Goal: Task Accomplishment & Management: Use online tool/utility

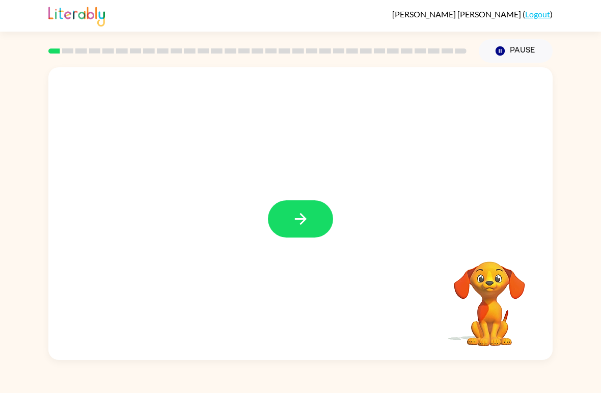
click at [318, 216] on button "button" at bounding box center [300, 218] width 65 height 37
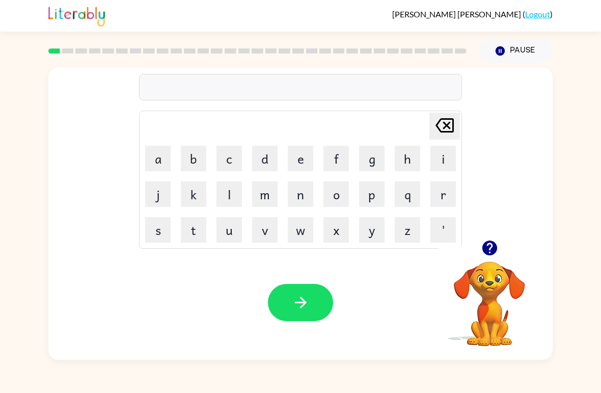
click at [196, 160] on button "b" at bounding box center [193, 158] width 25 height 25
click at [326, 206] on button "o" at bounding box center [335, 193] width 25 height 25
click at [443, 196] on button "r" at bounding box center [442, 193] width 25 height 25
click at [257, 159] on button "d" at bounding box center [264, 158] width 25 height 25
click at [299, 160] on button "e" at bounding box center [300, 158] width 25 height 25
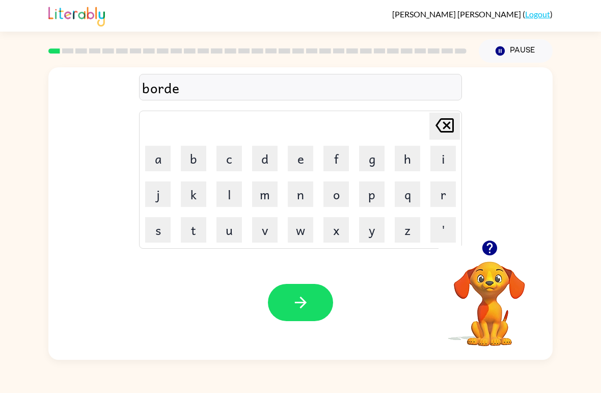
click at [443, 202] on button "r" at bounding box center [442, 193] width 25 height 25
click at [303, 315] on button "button" at bounding box center [300, 302] width 65 height 37
click at [450, 198] on button "r" at bounding box center [442, 193] width 25 height 25
click at [338, 200] on button "o" at bounding box center [335, 193] width 25 height 25
click at [239, 238] on button "u" at bounding box center [228, 229] width 25 height 25
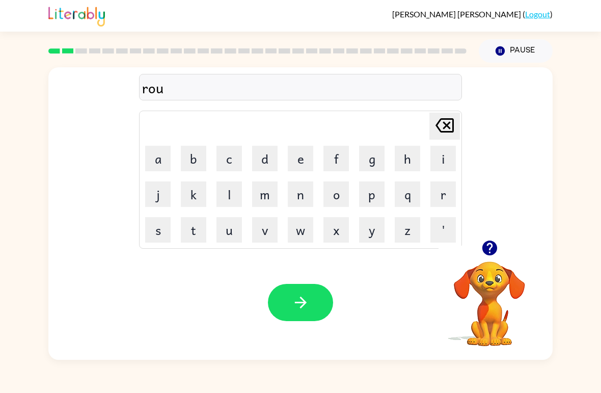
click at [302, 197] on button "n" at bounding box center [300, 193] width 25 height 25
click at [265, 160] on button "d" at bounding box center [264, 158] width 25 height 25
click at [319, 307] on button "button" at bounding box center [300, 302] width 65 height 37
click at [266, 192] on button "m" at bounding box center [264, 193] width 25 height 25
click at [160, 158] on button "a" at bounding box center [157, 158] width 25 height 25
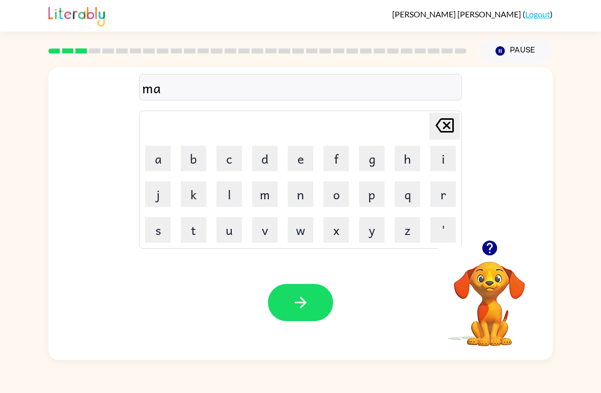
click at [168, 230] on button "s" at bounding box center [157, 229] width 25 height 25
click at [404, 164] on button "h" at bounding box center [407, 158] width 25 height 25
click at [435, 161] on button "i" at bounding box center [442, 158] width 25 height 25
click at [305, 192] on button "n" at bounding box center [300, 193] width 25 height 25
click at [325, 305] on button "button" at bounding box center [300, 302] width 65 height 37
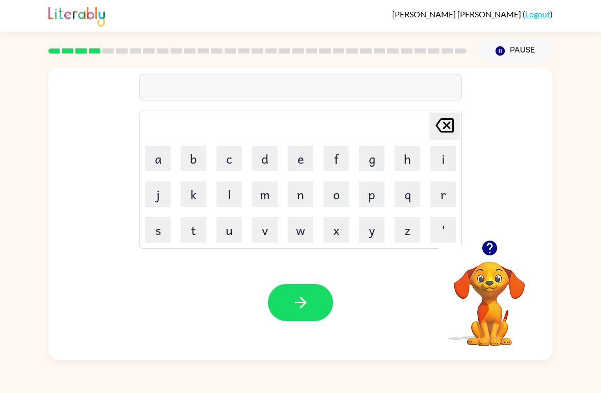
click at [182, 239] on button "t" at bounding box center [193, 229] width 25 height 25
click at [444, 196] on button "r" at bounding box center [442, 193] width 25 height 25
click at [157, 164] on button "a" at bounding box center [157, 158] width 25 height 25
click at [437, 164] on button "i" at bounding box center [442, 158] width 25 height 25
click at [296, 199] on button "n" at bounding box center [300, 193] width 25 height 25
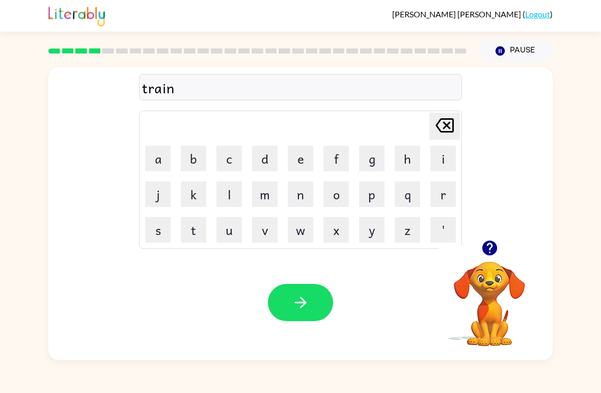
click at [305, 319] on button "button" at bounding box center [300, 302] width 65 height 37
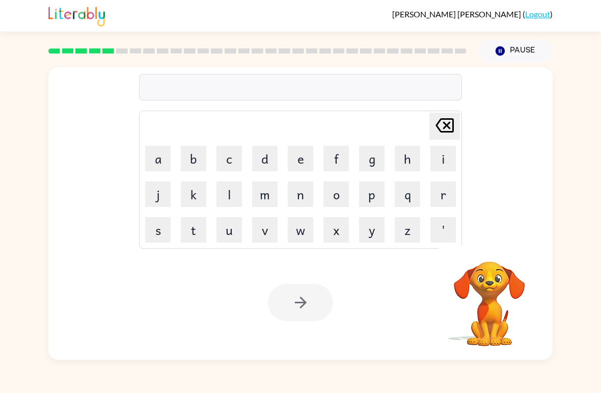
click at [266, 158] on button "d" at bounding box center [264, 158] width 25 height 25
click at [298, 159] on button "e" at bounding box center [300, 158] width 25 height 25
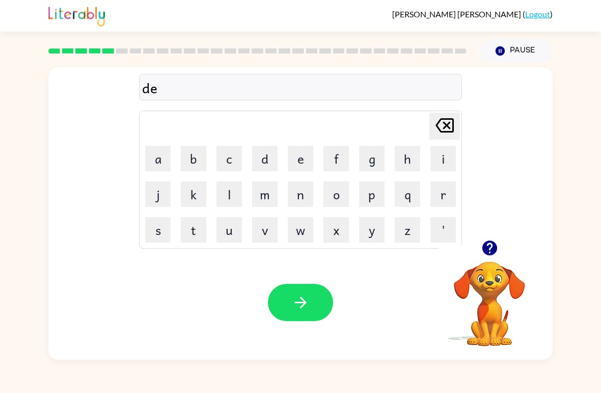
click at [335, 162] on button "f" at bounding box center [335, 158] width 25 height 25
click at [295, 167] on button "e" at bounding box center [300, 158] width 25 height 25
click at [153, 235] on button "s" at bounding box center [157, 229] width 25 height 25
click at [298, 155] on button "e" at bounding box center [300, 158] width 25 height 25
click at [270, 232] on button "v" at bounding box center [264, 229] width 25 height 25
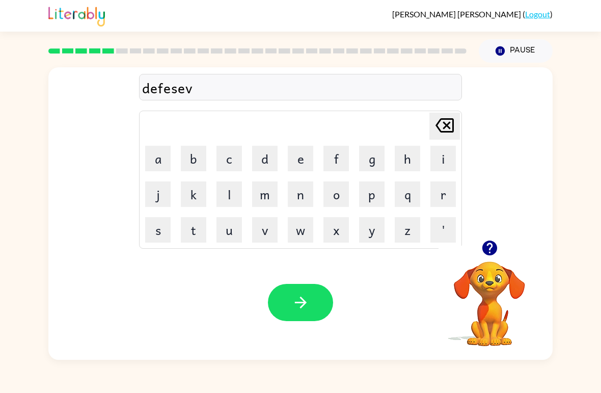
click at [294, 162] on button "e" at bounding box center [300, 158] width 25 height 25
click at [320, 319] on button "button" at bounding box center [300, 302] width 65 height 37
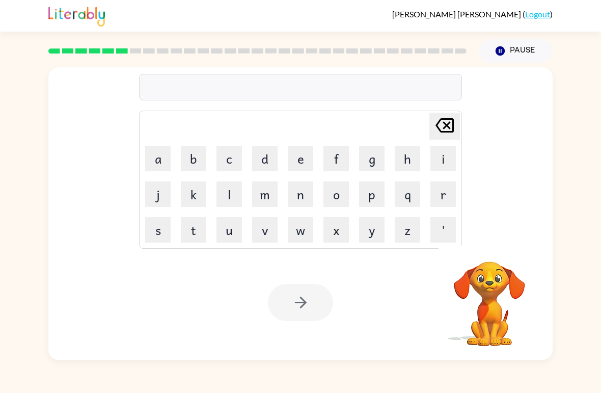
click at [264, 232] on button "v" at bounding box center [264, 229] width 25 height 25
click at [167, 163] on button "a" at bounding box center [157, 158] width 25 height 25
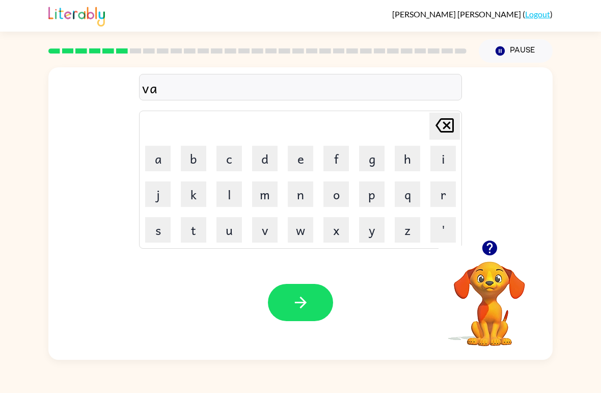
click at [230, 159] on button "c" at bounding box center [228, 158] width 25 height 25
click at [163, 165] on button "a" at bounding box center [157, 158] width 25 height 25
click at [190, 231] on button "t" at bounding box center [193, 229] width 25 height 25
click at [446, 159] on button "i" at bounding box center [442, 158] width 25 height 25
click at [302, 195] on button "n" at bounding box center [300, 193] width 25 height 25
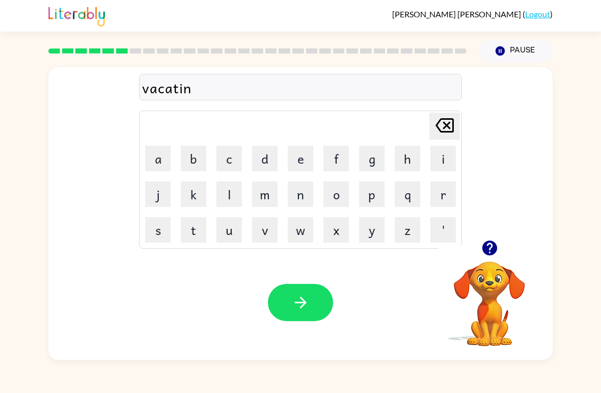
click at [441, 123] on icon "[PERSON_NAME] last character input" at bounding box center [444, 125] width 24 height 24
click at [342, 191] on button "o" at bounding box center [335, 193] width 25 height 25
click at [305, 199] on button "n" at bounding box center [300, 193] width 25 height 25
click at [304, 315] on button "button" at bounding box center [300, 302] width 65 height 37
click at [380, 204] on button "p" at bounding box center [371, 193] width 25 height 25
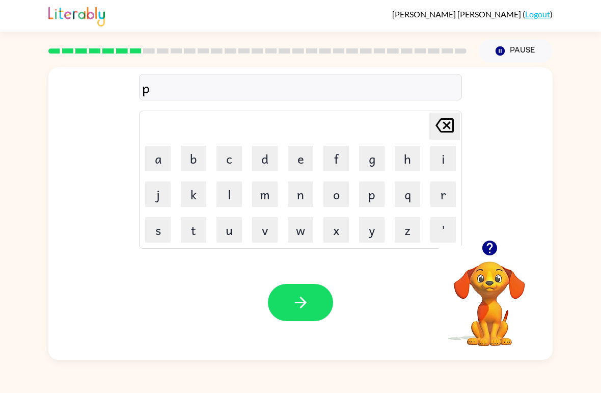
click at [355, 200] on td "p" at bounding box center [371, 194] width 35 height 35
click at [335, 198] on button "o" at bounding box center [335, 193] width 25 height 25
click at [265, 156] on button "d" at bounding box center [264, 158] width 25 height 25
click at [336, 196] on button "o" at bounding box center [335, 193] width 25 height 25
click at [230, 191] on button "l" at bounding box center [228, 193] width 25 height 25
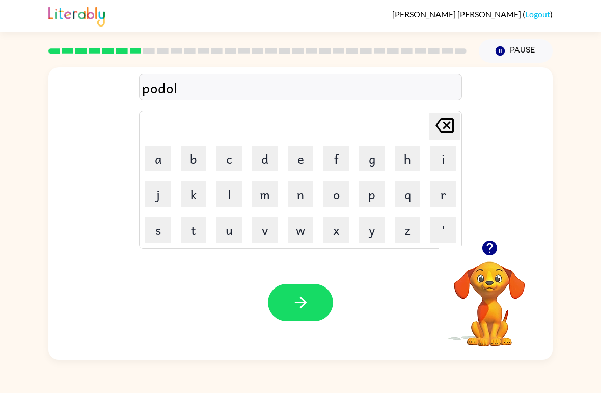
click at [303, 165] on button "e" at bounding box center [300, 158] width 25 height 25
click at [309, 302] on icon "button" at bounding box center [301, 302] width 18 height 18
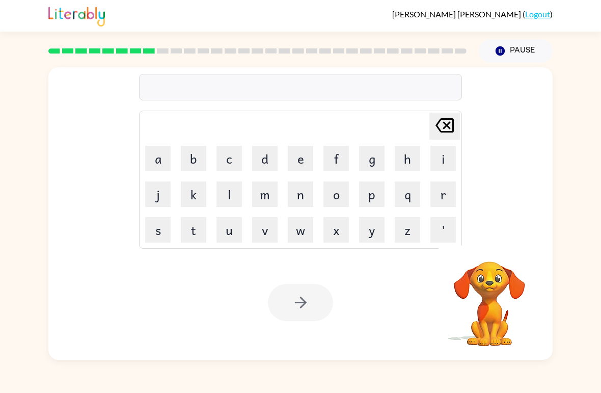
click at [268, 196] on button "m" at bounding box center [264, 193] width 25 height 25
click at [451, 164] on button "i" at bounding box center [442, 158] width 25 height 25
click at [447, 195] on button "r" at bounding box center [442, 193] width 25 height 25
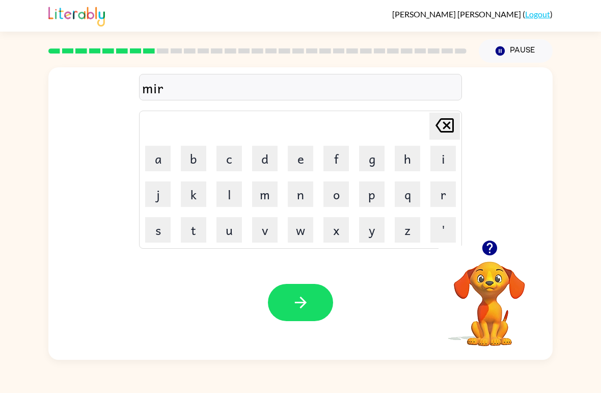
click at [225, 156] on button "c" at bounding box center [228, 158] width 25 height 25
click at [234, 198] on button "l" at bounding box center [228, 193] width 25 height 25
click at [300, 159] on button "e" at bounding box center [300, 158] width 25 height 25
click at [450, 132] on icon at bounding box center [444, 125] width 18 height 14
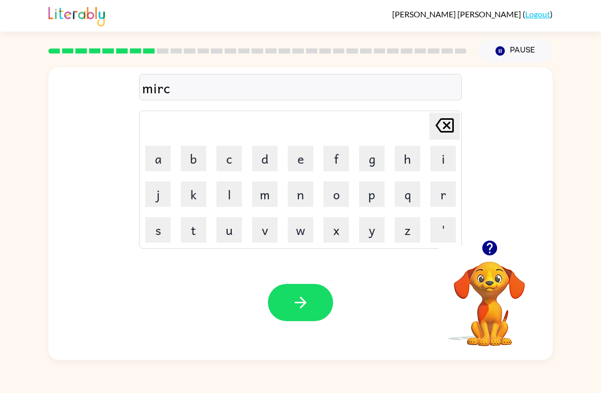
click at [434, 139] on div "[PERSON_NAME] last character input" at bounding box center [444, 126] width 24 height 26
click at [163, 157] on button "a" at bounding box center [157, 158] width 25 height 25
click at [226, 161] on button "c" at bounding box center [228, 158] width 25 height 25
click at [236, 191] on button "l" at bounding box center [228, 193] width 25 height 25
click at [295, 151] on button "e" at bounding box center [300, 158] width 25 height 25
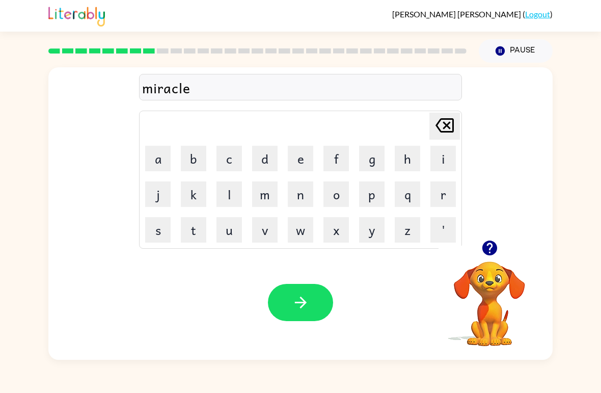
click at [293, 308] on icon "button" at bounding box center [301, 302] width 18 height 18
click at [293, 308] on div at bounding box center [300, 302] width 65 height 37
click at [264, 198] on button "m" at bounding box center [264, 193] width 25 height 25
click at [490, 282] on video "Your browser must support playing .mp4 files to use Literably. Please try using…" at bounding box center [489, 296] width 102 height 102
click at [482, 255] on icon "button" at bounding box center [490, 248] width 18 height 18
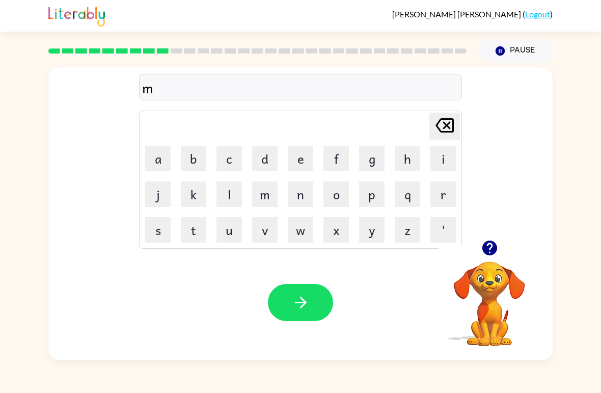
click at [308, 160] on button "e" at bounding box center [300, 158] width 25 height 25
click at [297, 162] on button "e" at bounding box center [300, 158] width 25 height 25
click at [202, 228] on button "t" at bounding box center [193, 229] width 25 height 25
click at [269, 197] on button "m" at bounding box center [264, 193] width 25 height 25
click at [333, 197] on button "o" at bounding box center [335, 193] width 25 height 25
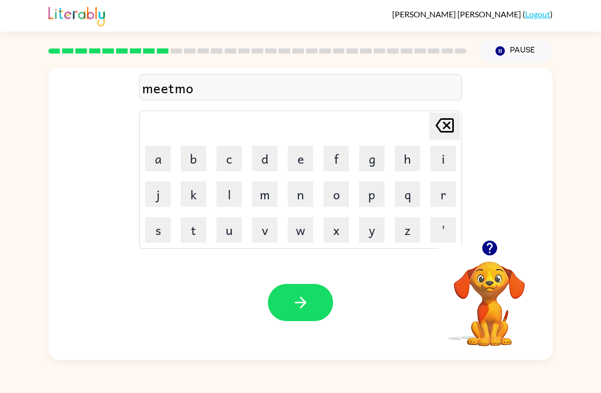
click at [445, 187] on button "r" at bounding box center [442, 193] width 25 height 25
click at [305, 198] on button "n" at bounding box center [300, 193] width 25 height 25
click at [438, 159] on button "i" at bounding box center [442, 158] width 25 height 25
click at [297, 194] on button "n" at bounding box center [300, 193] width 25 height 25
click at [305, 329] on div "Your browser must support playing .mp4 files to use Literably. Please try using…" at bounding box center [300, 302] width 504 height 115
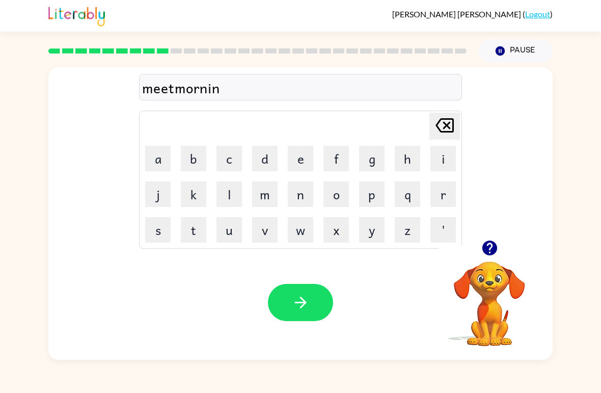
click at [438, 117] on icon "[PERSON_NAME] last character input" at bounding box center [444, 125] width 24 height 24
click at [300, 201] on button "n" at bounding box center [300, 193] width 25 height 25
click at [371, 163] on button "g" at bounding box center [371, 158] width 25 height 25
click at [292, 312] on button "button" at bounding box center [300, 302] width 65 height 37
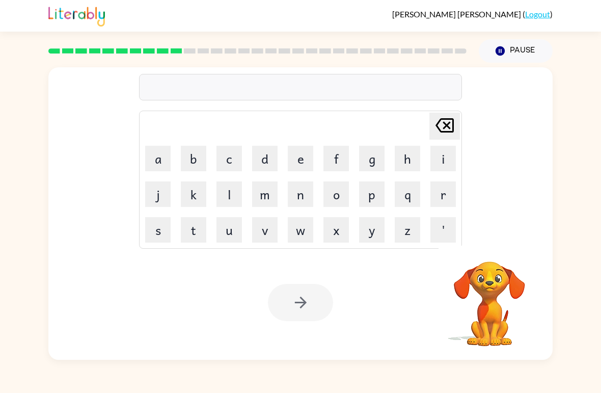
click at [197, 229] on button "t" at bounding box center [193, 229] width 25 height 25
click at [438, 127] on icon at bounding box center [444, 125] width 18 height 14
click at [265, 157] on button "d" at bounding box center [264, 158] width 25 height 25
click at [437, 162] on button "i" at bounding box center [442, 158] width 25 height 25
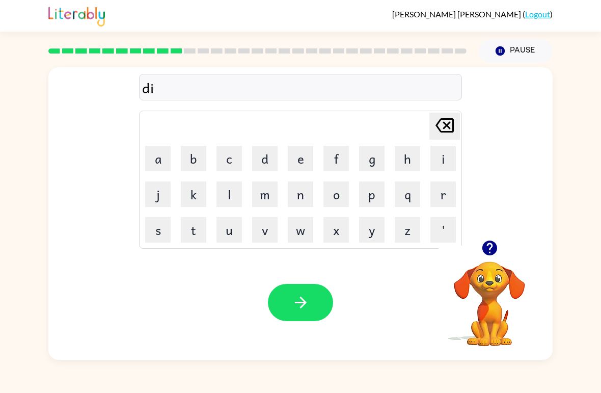
click at [163, 229] on button "s" at bounding box center [157, 229] width 25 height 25
click at [206, 221] on button "t" at bounding box center [193, 229] width 25 height 25
click at [430, 192] on button "r" at bounding box center [442, 193] width 25 height 25
click at [229, 228] on button "u" at bounding box center [228, 229] width 25 height 25
click at [159, 228] on button "s" at bounding box center [157, 229] width 25 height 25
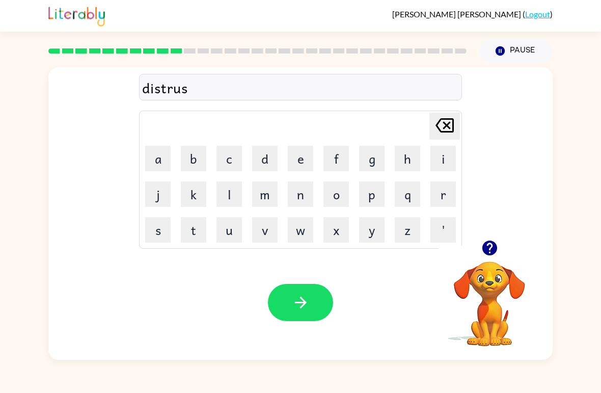
click at [199, 226] on button "t" at bounding box center [193, 229] width 25 height 25
click at [299, 334] on div "Your browser must support playing .mp4 files to use Literably. Please try using…" at bounding box center [300, 302] width 504 height 115
click at [299, 317] on button "button" at bounding box center [300, 302] width 65 height 37
click at [441, 197] on button "r" at bounding box center [442, 193] width 25 height 25
click at [337, 182] on button "o" at bounding box center [335, 193] width 25 height 25
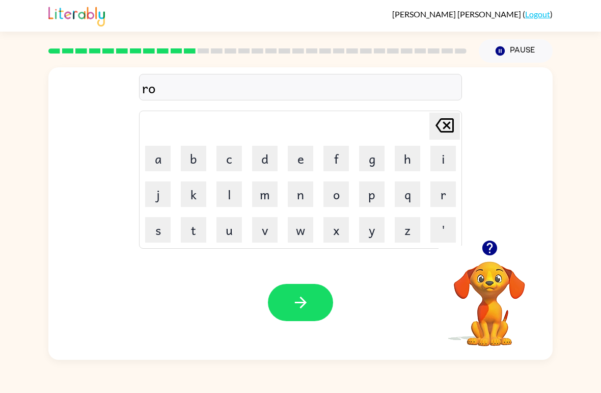
click at [163, 150] on button "a" at bounding box center [157, 158] width 25 height 25
click at [267, 162] on button "d" at bounding box center [264, 158] width 25 height 25
click at [297, 161] on button "e" at bounding box center [300, 158] width 25 height 25
click at [305, 304] on icon "button" at bounding box center [300, 302] width 12 height 12
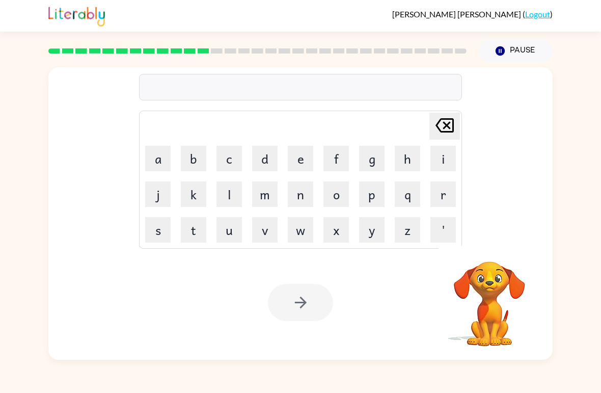
click at [223, 226] on button "u" at bounding box center [228, 229] width 25 height 25
click at [378, 197] on button "p" at bounding box center [371, 193] width 25 height 25
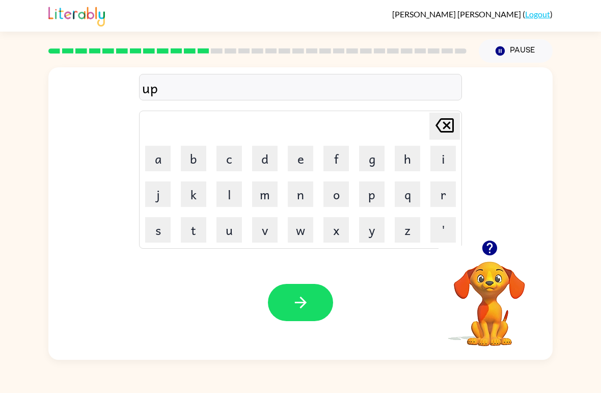
click at [368, 165] on button "g" at bounding box center [371, 158] width 25 height 25
click at [431, 196] on button "r" at bounding box center [442, 193] width 25 height 25
click at [156, 158] on button "a" at bounding box center [157, 158] width 25 height 25
click at [266, 161] on button "d" at bounding box center [264, 158] width 25 height 25
click at [297, 163] on button "e" at bounding box center [300, 158] width 25 height 25
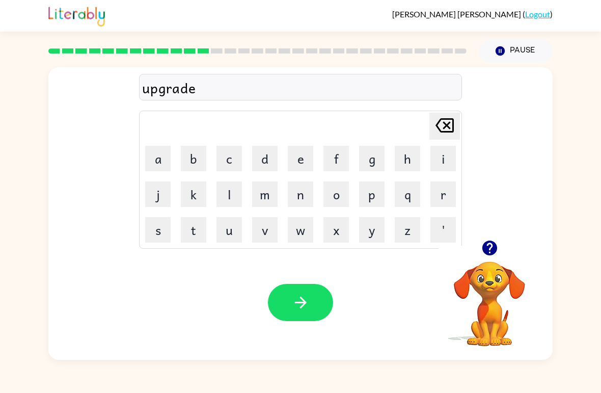
click at [307, 336] on div "Your browser must support playing .mp4 files to use Literably. Please try using…" at bounding box center [300, 302] width 504 height 115
click at [331, 305] on button "button" at bounding box center [300, 302] width 65 height 37
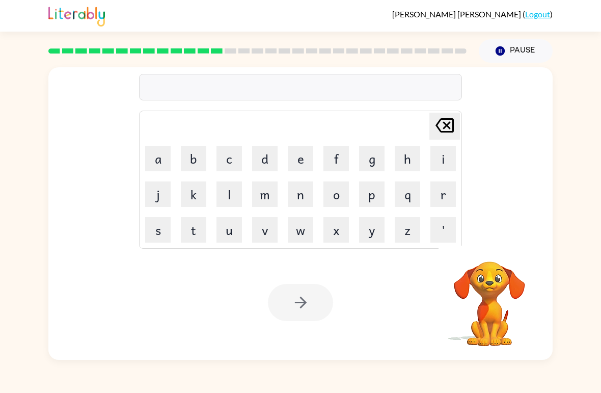
click at [259, 198] on button "m" at bounding box center [264, 193] width 25 height 25
click at [163, 158] on button "a" at bounding box center [157, 158] width 25 height 25
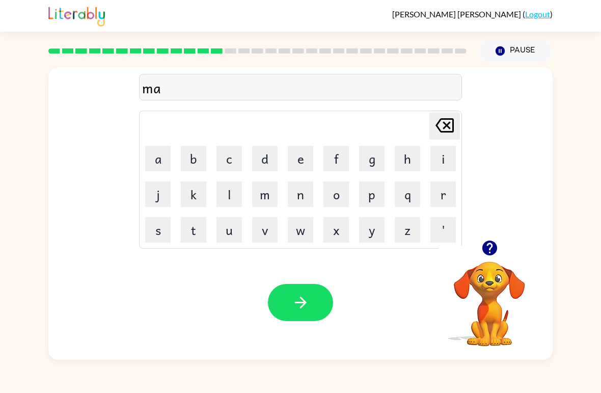
click at [263, 162] on button "d" at bounding box center [264, 158] width 25 height 25
click at [293, 190] on button "n" at bounding box center [300, 193] width 25 height 25
click at [305, 162] on button "e" at bounding box center [300, 158] width 25 height 25
click at [159, 232] on button "s" at bounding box center [157, 229] width 25 height 25
click at [158, 231] on button "s" at bounding box center [157, 229] width 25 height 25
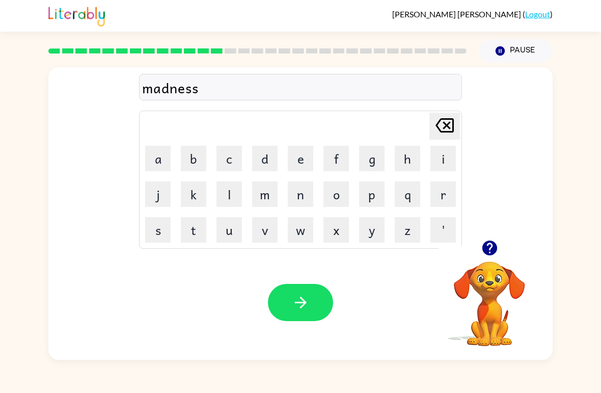
click at [306, 302] on icon "button" at bounding box center [301, 302] width 18 height 18
click at [337, 196] on button "o" at bounding box center [335, 193] width 25 height 25
click at [447, 133] on icon "[PERSON_NAME] last character input" at bounding box center [444, 125] width 24 height 24
click at [201, 158] on button "b" at bounding box center [193, 158] width 25 height 25
click at [333, 197] on button "o" at bounding box center [335, 193] width 25 height 25
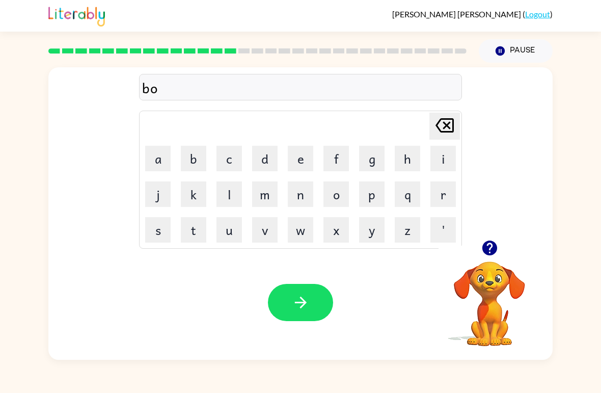
click at [222, 237] on button "u" at bounding box center [228, 229] width 25 height 25
click at [290, 193] on button "n" at bounding box center [300, 193] width 25 height 25
click at [231, 225] on button "u" at bounding box center [228, 229] width 25 height 25
click at [155, 234] on button "s" at bounding box center [157, 229] width 25 height 25
click at [303, 321] on button "button" at bounding box center [300, 302] width 65 height 37
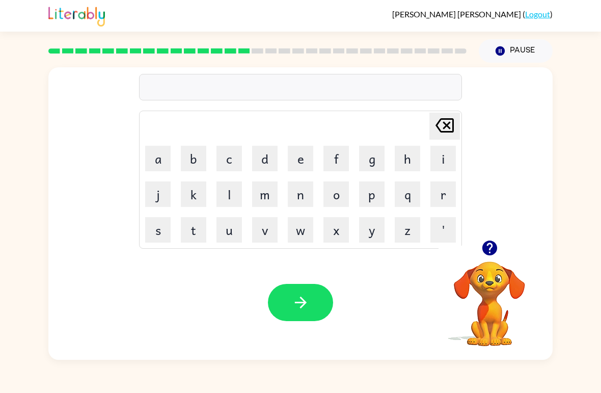
click at [157, 233] on button "s" at bounding box center [157, 229] width 25 height 25
click at [226, 236] on button "u" at bounding box center [228, 229] width 25 height 25
click at [333, 191] on button "o" at bounding box center [335, 193] width 25 height 25
click at [437, 196] on button "r" at bounding box center [442, 193] width 25 height 25
click at [266, 195] on button "m" at bounding box center [264, 193] width 25 height 25
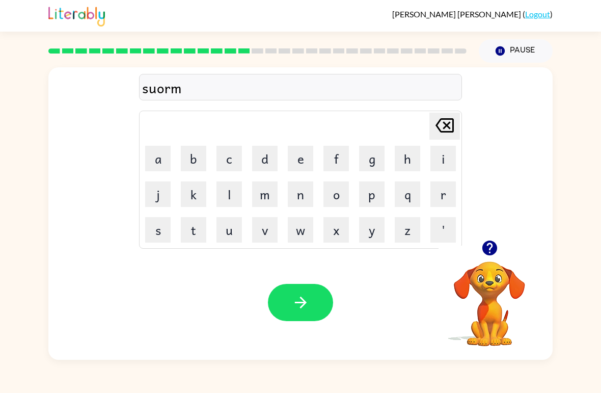
click at [290, 308] on button "button" at bounding box center [300, 302] width 65 height 37
click at [438, 202] on button "r" at bounding box center [442, 193] width 25 height 25
click at [154, 158] on button "a" at bounding box center [157, 158] width 25 height 25
click at [262, 197] on button "m" at bounding box center [264, 193] width 25 height 25
click at [299, 310] on icon "button" at bounding box center [301, 302] width 18 height 18
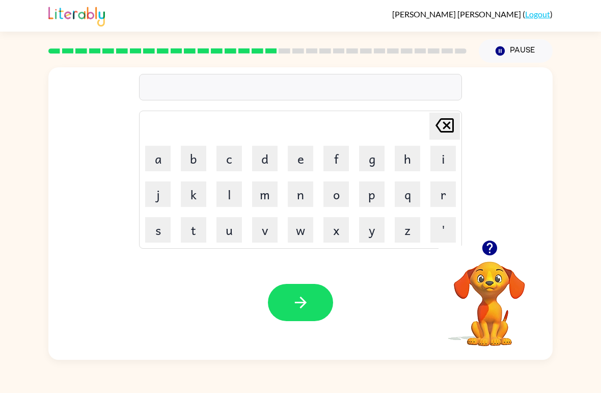
click at [192, 160] on button "b" at bounding box center [193, 158] width 25 height 25
click at [446, 199] on button "r" at bounding box center [442, 193] width 25 height 25
click at [447, 164] on button "i" at bounding box center [442, 158] width 25 height 25
click at [267, 193] on button "m" at bounding box center [264, 193] width 25 height 25
click at [440, 158] on button "i" at bounding box center [442, 158] width 25 height 25
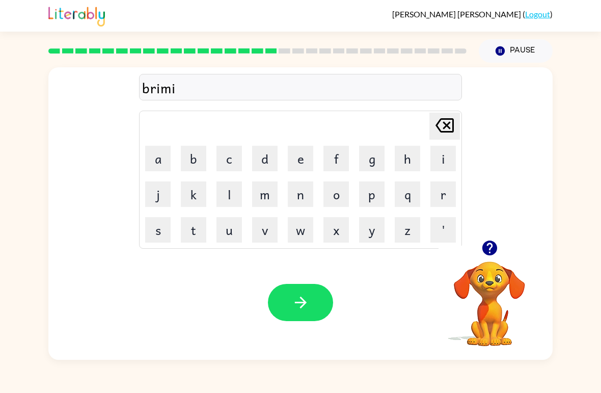
click at [297, 190] on button "n" at bounding box center [300, 193] width 25 height 25
click at [377, 158] on button "g" at bounding box center [371, 158] width 25 height 25
click at [288, 314] on button "button" at bounding box center [300, 302] width 65 height 37
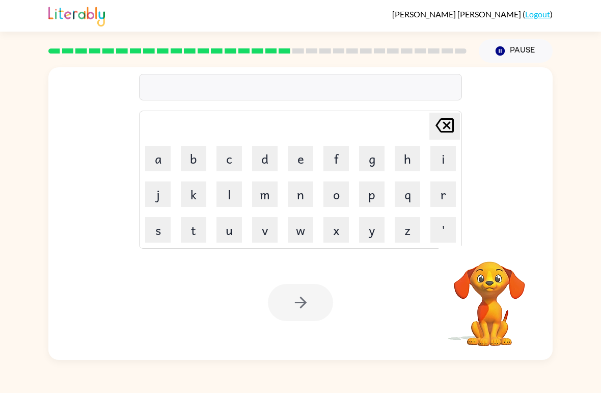
click at [433, 185] on button "r" at bounding box center [442, 193] width 25 height 25
click at [163, 232] on button "s" at bounding box center [157, 229] width 25 height 25
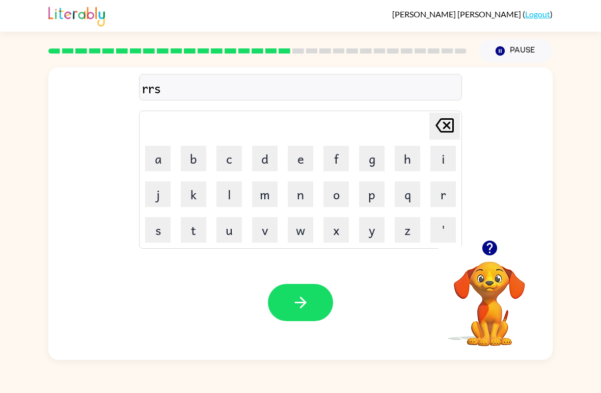
click at [450, 131] on icon "[PERSON_NAME] last character input" at bounding box center [444, 125] width 24 height 24
click at [436, 161] on button "i" at bounding box center [442, 158] width 25 height 25
click at [160, 227] on button "s" at bounding box center [157, 229] width 25 height 25
click at [192, 228] on button "t" at bounding box center [193, 229] width 25 height 25
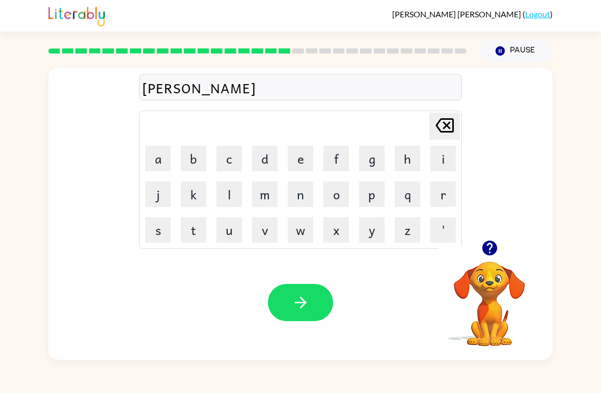
click at [236, 163] on button "c" at bounding box center [228, 158] width 25 height 25
click at [435, 156] on button "i" at bounding box center [442, 158] width 25 height 25
click at [301, 159] on button "e" at bounding box center [300, 158] width 25 height 25
click at [158, 236] on button "s" at bounding box center [157, 229] width 25 height 25
click at [185, 229] on button "t" at bounding box center [193, 229] width 25 height 25
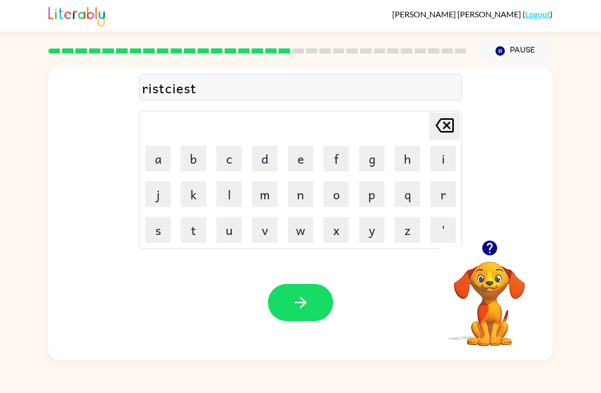
click at [299, 299] on icon "button" at bounding box center [301, 302] width 18 height 18
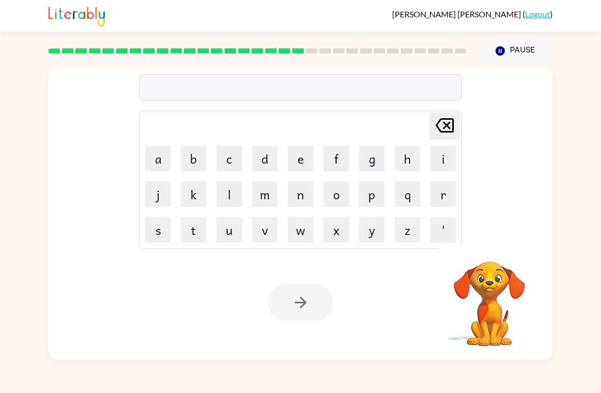
click at [160, 161] on button "a" at bounding box center [157, 158] width 25 height 25
click at [442, 197] on button "r" at bounding box center [442, 193] width 25 height 25
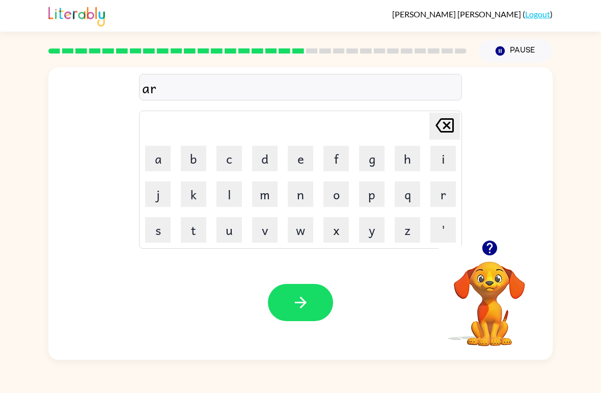
click at [206, 226] on button "t" at bounding box center [193, 229] width 25 height 25
click at [300, 235] on button "w" at bounding box center [300, 229] width 25 height 25
click at [155, 161] on button "a" at bounding box center [157, 158] width 25 height 25
click at [378, 239] on button "y" at bounding box center [371, 229] width 25 height 25
click at [302, 312] on button "button" at bounding box center [300, 302] width 65 height 37
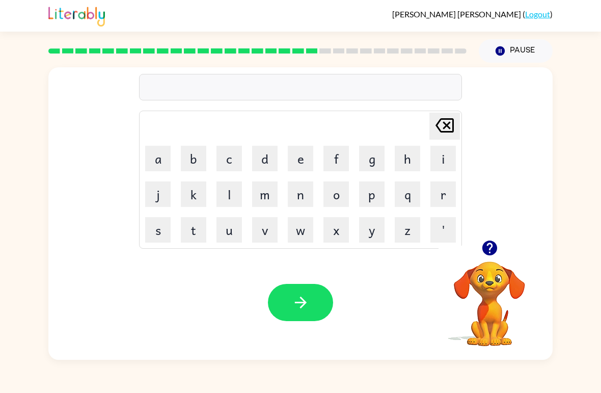
click at [335, 161] on button "f" at bounding box center [335, 158] width 25 height 25
click at [334, 192] on button "o" at bounding box center [335, 193] width 25 height 25
click at [235, 199] on button "l" at bounding box center [228, 193] width 25 height 25
click at [341, 197] on button "o" at bounding box center [335, 193] width 25 height 25
click at [303, 157] on button "e" at bounding box center [300, 158] width 25 height 25
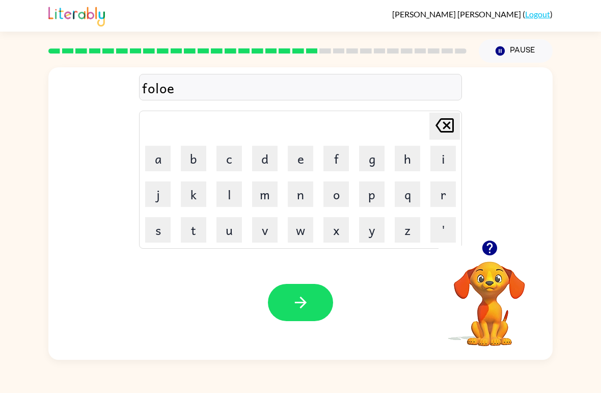
click at [441, 126] on icon "[PERSON_NAME] last character input" at bounding box center [444, 125] width 24 height 24
click at [440, 126] on icon "[PERSON_NAME] last character input" at bounding box center [444, 125] width 24 height 24
click at [301, 162] on button "e" at bounding box center [300, 158] width 25 height 25
click at [258, 166] on button "d" at bounding box center [264, 158] width 25 height 25
click at [442, 135] on icon "[PERSON_NAME] last character input" at bounding box center [444, 125] width 24 height 24
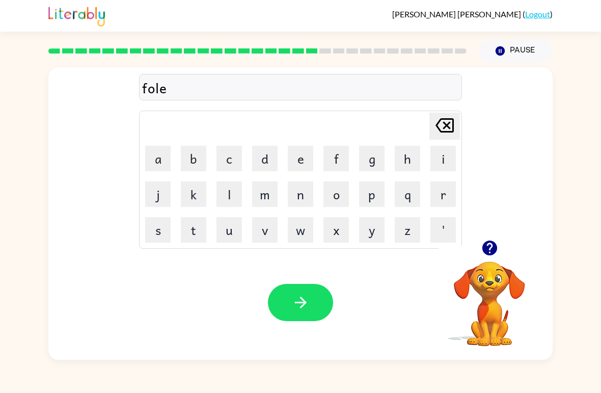
click at [442, 135] on icon "[PERSON_NAME] last character input" at bounding box center [444, 125] width 24 height 24
click at [336, 195] on button "o" at bounding box center [335, 193] width 25 height 25
click at [301, 162] on button "e" at bounding box center [300, 158] width 25 height 25
click at [255, 163] on button "d" at bounding box center [264, 158] width 25 height 25
click at [436, 133] on icon "[PERSON_NAME] last character input" at bounding box center [444, 125] width 24 height 24
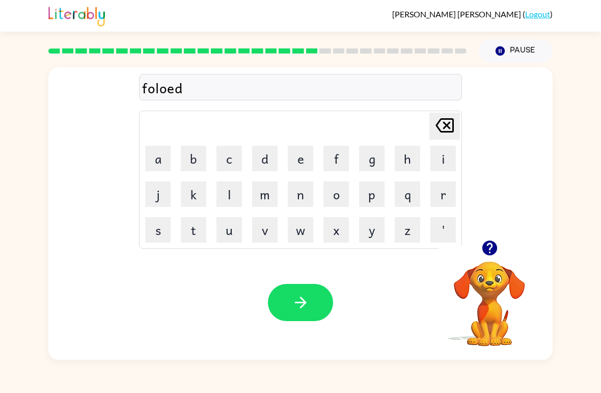
click at [436, 132] on icon "[PERSON_NAME] last character input" at bounding box center [444, 125] width 24 height 24
click at [455, 126] on icon "[PERSON_NAME] last character input" at bounding box center [444, 125] width 24 height 24
click at [299, 163] on button "e" at bounding box center [300, 158] width 25 height 25
click at [271, 162] on button "d" at bounding box center [264, 158] width 25 height 25
click at [300, 304] on icon "button" at bounding box center [301, 302] width 18 height 18
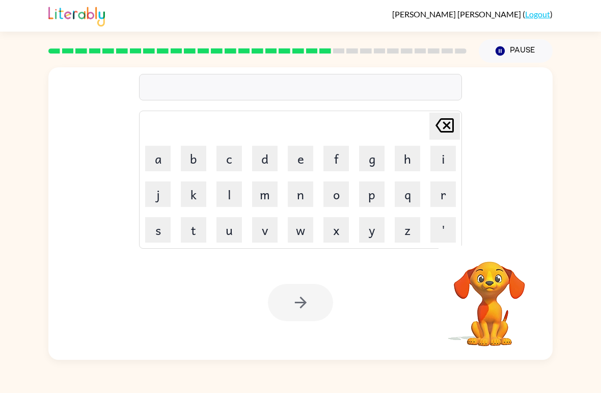
click at [161, 233] on button "s" at bounding box center [157, 229] width 25 height 25
click at [298, 160] on button "e" at bounding box center [300, 158] width 25 height 25
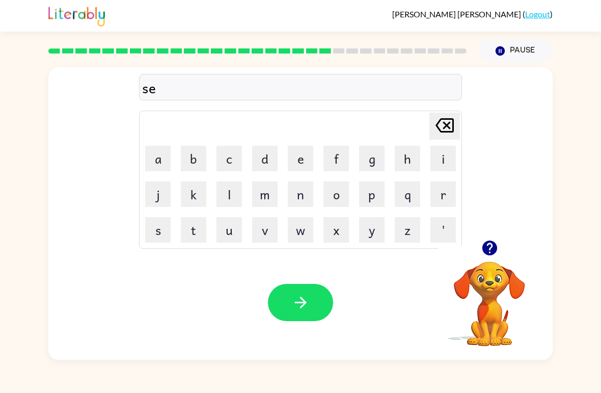
click at [300, 194] on button "n" at bounding box center [300, 193] width 25 height 25
click at [196, 239] on button "t" at bounding box center [193, 229] width 25 height 25
click at [310, 157] on button "e" at bounding box center [300, 158] width 25 height 25
click at [375, 202] on button "p" at bounding box center [371, 193] width 25 height 25
click at [437, 162] on button "i" at bounding box center [442, 158] width 25 height 25
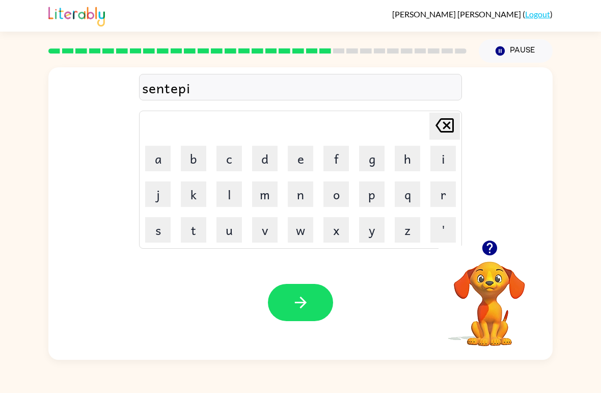
click at [197, 160] on button "b" at bounding box center [193, 158] width 25 height 25
click at [438, 130] on icon "[PERSON_NAME] last character input" at bounding box center [444, 125] width 24 height 24
click at [267, 160] on button "d" at bounding box center [264, 158] width 25 height 25
click at [299, 154] on button "e" at bounding box center [300, 158] width 25 height 25
click at [302, 304] on icon "button" at bounding box center [301, 302] width 18 height 18
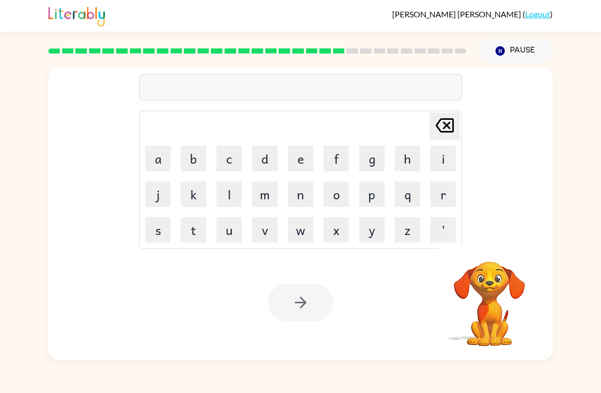
click at [153, 223] on button "s" at bounding box center [157, 229] width 25 height 25
click at [227, 228] on button "u" at bounding box center [228, 229] width 25 height 25
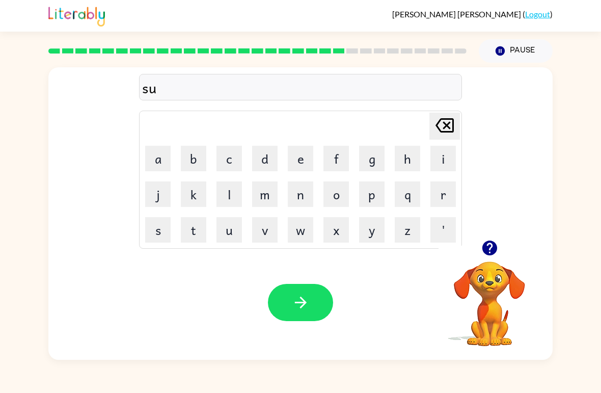
click at [162, 229] on button "s" at bounding box center [157, 229] width 25 height 25
click at [193, 227] on button "t" at bounding box center [193, 229] width 25 height 25
click at [152, 164] on button "a" at bounding box center [157, 158] width 25 height 25
click at [446, 162] on button "i" at bounding box center [442, 158] width 25 height 25
click at [300, 193] on button "n" at bounding box center [300, 193] width 25 height 25
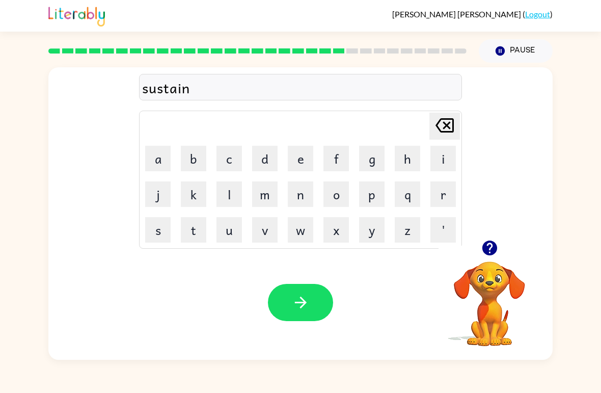
click at [298, 307] on icon "button" at bounding box center [301, 302] width 18 height 18
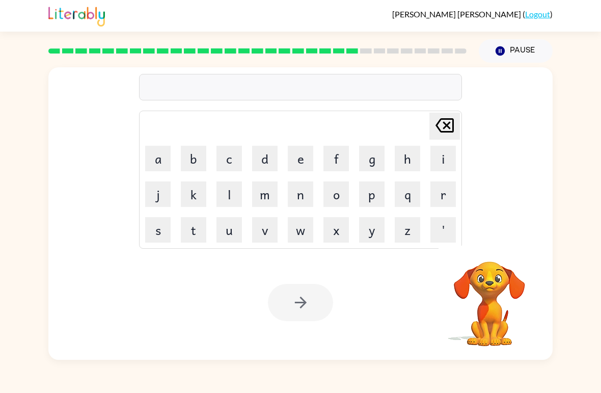
click at [344, 157] on button "f" at bounding box center [335, 158] width 25 height 25
click at [343, 195] on button "o" at bounding box center [335, 193] width 25 height 25
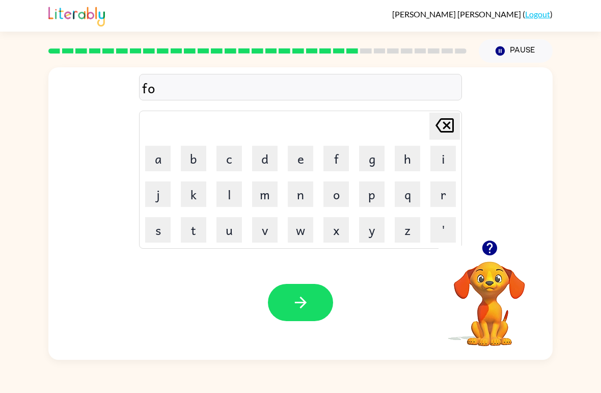
click at [434, 188] on button "r" at bounding box center [442, 193] width 25 height 25
click at [295, 226] on button "w" at bounding box center [300, 229] width 25 height 25
click at [162, 148] on button "a" at bounding box center [157, 158] width 25 height 25
click at [436, 190] on button "r" at bounding box center [442, 193] width 25 height 25
click at [261, 164] on button "d" at bounding box center [264, 158] width 25 height 25
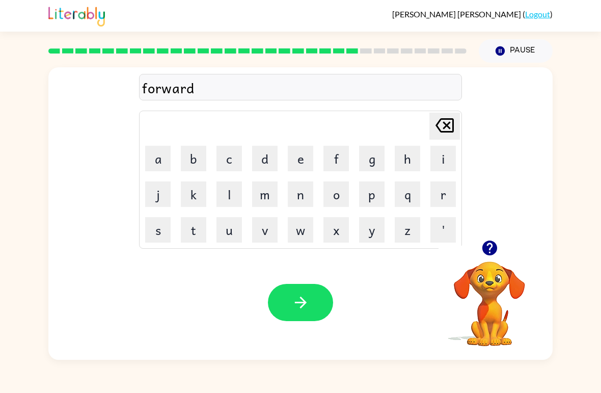
click at [297, 304] on icon "button" at bounding box center [301, 302] width 18 height 18
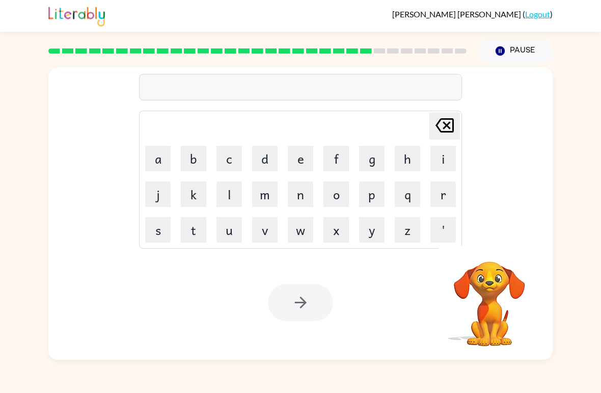
click at [441, 199] on button "r" at bounding box center [442, 193] width 25 height 25
click at [298, 163] on button "e" at bounding box center [300, 158] width 25 height 25
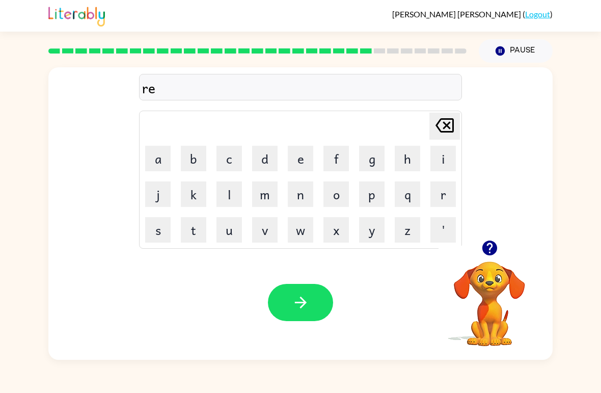
click at [233, 193] on button "l" at bounding box center [228, 193] width 25 height 25
click at [305, 159] on button "e" at bounding box center [300, 158] width 25 height 25
click at [434, 161] on button "i" at bounding box center [442, 158] width 25 height 25
click at [266, 163] on button "d" at bounding box center [264, 158] width 25 height 25
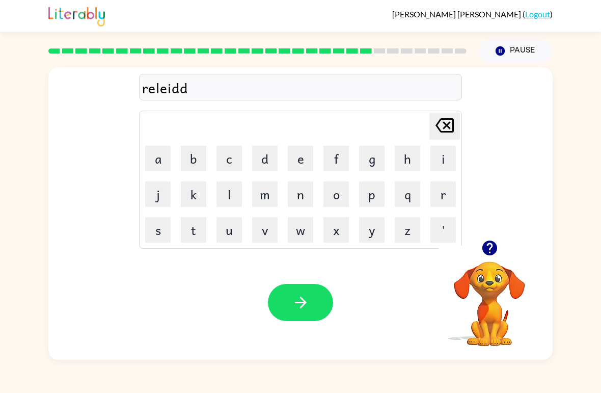
click at [445, 131] on icon at bounding box center [444, 125] width 18 height 14
click at [300, 161] on button "e" at bounding box center [300, 158] width 25 height 25
click at [260, 157] on button "d" at bounding box center [264, 158] width 25 height 25
click at [289, 319] on button "button" at bounding box center [300, 302] width 65 height 37
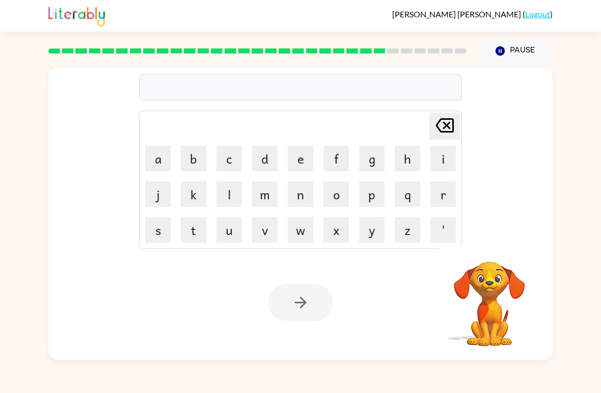
click at [368, 161] on button "g" at bounding box center [371, 158] width 25 height 25
click at [338, 192] on button "o" at bounding box center [335, 193] width 25 height 25
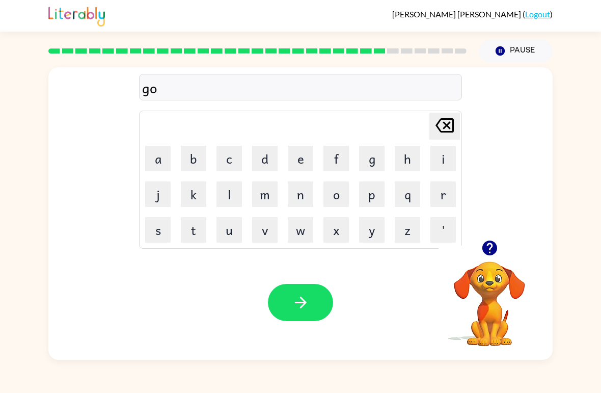
click at [195, 162] on button "b" at bounding box center [193, 158] width 25 height 25
click at [237, 199] on button "l" at bounding box center [228, 193] width 25 height 25
click at [431, 159] on button "i" at bounding box center [442, 158] width 25 height 25
click at [305, 195] on button "n" at bounding box center [300, 193] width 25 height 25
click at [295, 293] on button "button" at bounding box center [300, 302] width 65 height 37
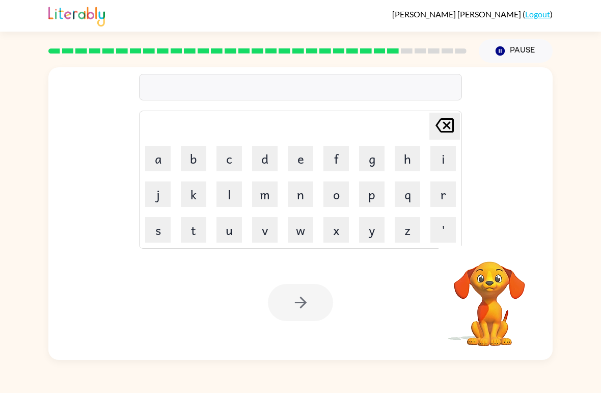
click at [195, 178] on td "k" at bounding box center [193, 194] width 35 height 35
click at [193, 159] on button "b" at bounding box center [193, 158] width 25 height 25
click at [431, 163] on button "i" at bounding box center [442, 158] width 25 height 25
click at [444, 127] on icon "[PERSON_NAME] last character input" at bounding box center [444, 125] width 24 height 24
click at [443, 126] on icon "[PERSON_NAME] last character input" at bounding box center [444, 125] width 24 height 24
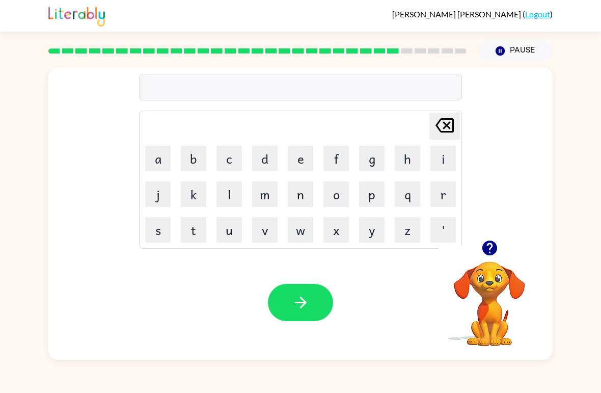
click at [224, 196] on button "l" at bounding box center [228, 193] width 25 height 25
click at [335, 198] on button "o" at bounding box center [335, 193] width 25 height 25
click at [263, 196] on button "m" at bounding box center [264, 193] width 25 height 25
click at [193, 160] on button "b" at bounding box center [193, 158] width 25 height 25
click at [427, 153] on td "i" at bounding box center [443, 158] width 35 height 35
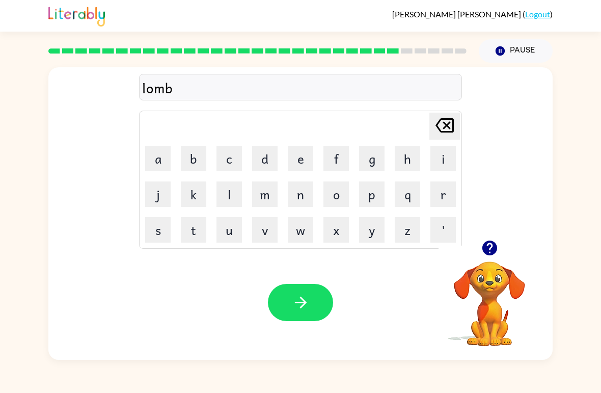
click at [438, 162] on button "i" at bounding box center [442, 158] width 25 height 25
click at [440, 188] on button "r" at bounding box center [442, 193] width 25 height 25
click at [263, 162] on button "d" at bounding box center [264, 158] width 25 height 25
click at [156, 198] on button "j" at bounding box center [157, 193] width 25 height 25
click at [149, 167] on button "a" at bounding box center [157, 158] width 25 height 25
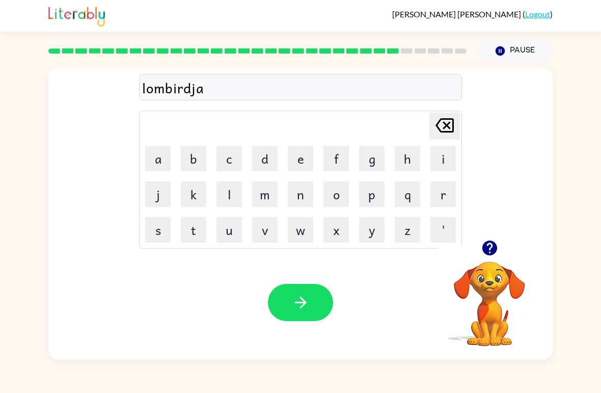
click at [222, 159] on button "c" at bounding box center [228, 158] width 25 height 25
click at [187, 193] on button "k" at bounding box center [193, 193] width 25 height 25
click at [298, 307] on icon "button" at bounding box center [301, 302] width 18 height 18
click at [227, 162] on button "c" at bounding box center [228, 158] width 25 height 25
click at [431, 170] on button "i" at bounding box center [442, 158] width 25 height 25
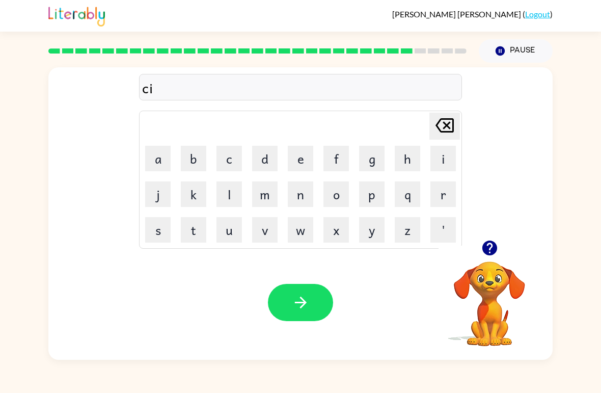
click at [442, 204] on button "r" at bounding box center [442, 193] width 25 height 25
click at [155, 230] on button "s" at bounding box center [157, 229] width 25 height 25
click at [293, 167] on button "e" at bounding box center [300, 158] width 25 height 25
click at [299, 312] on button "button" at bounding box center [300, 302] width 65 height 37
click at [201, 220] on button "t" at bounding box center [193, 229] width 25 height 25
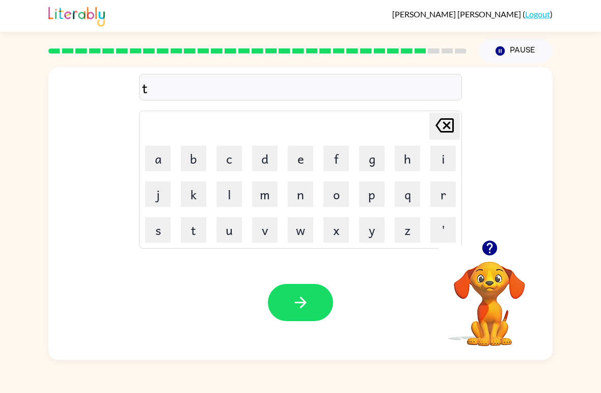
click at [408, 160] on button "h" at bounding box center [407, 158] width 25 height 25
click at [444, 156] on button "i" at bounding box center [442, 158] width 25 height 25
click at [300, 199] on button "n" at bounding box center [300, 193] width 25 height 25
click at [292, 306] on icon "button" at bounding box center [301, 302] width 18 height 18
click at [157, 238] on button "s" at bounding box center [157, 229] width 25 height 25
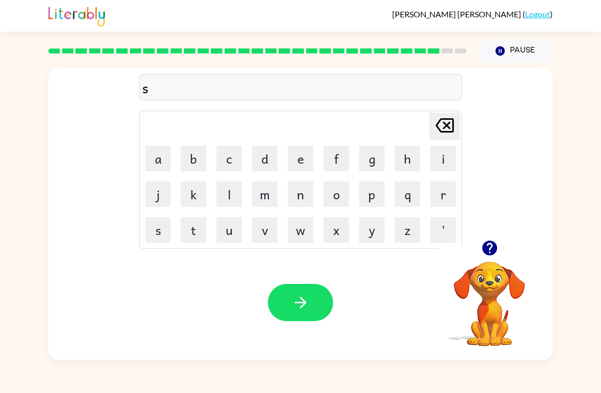
click at [330, 198] on button "o" at bounding box center [335, 193] width 25 height 25
click at [268, 231] on button "v" at bounding box center [264, 229] width 25 height 25
click at [299, 154] on button "e" at bounding box center [300, 158] width 25 height 25
click at [445, 196] on button "r" at bounding box center [442, 193] width 25 height 25
click at [303, 234] on button "w" at bounding box center [300, 229] width 25 height 25
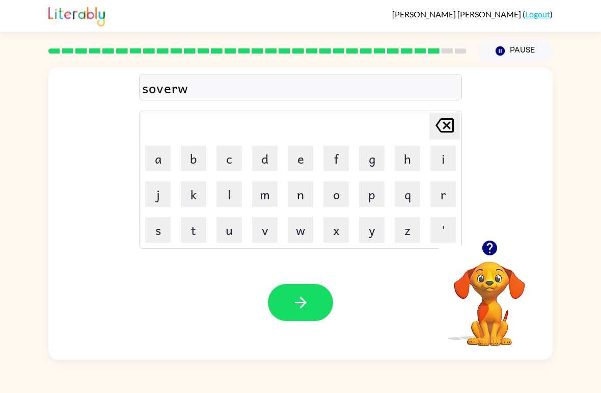
click at [302, 152] on button "e" at bounding box center [300, 158] width 25 height 25
click at [450, 182] on button "r" at bounding box center [442, 193] width 25 height 25
click at [304, 154] on button "e" at bounding box center [300, 158] width 25 height 25
click at [294, 303] on icon "button" at bounding box center [301, 302] width 18 height 18
click at [233, 231] on button "u" at bounding box center [228, 229] width 25 height 25
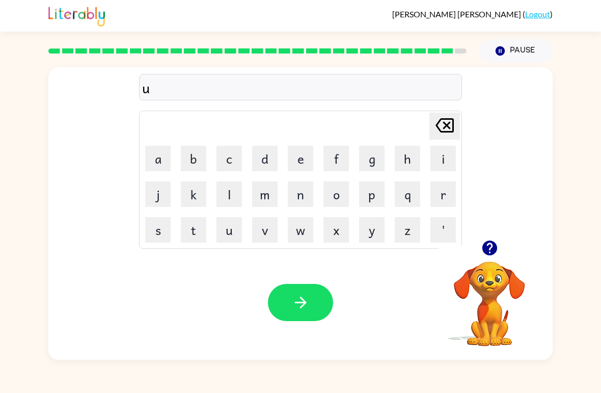
click at [297, 201] on button "n" at bounding box center [300, 193] width 25 height 25
click at [157, 165] on button "a" at bounding box center [157, 158] width 25 height 25
click at [336, 159] on button "f" at bounding box center [335, 158] width 25 height 25
click at [435, 201] on button "r" at bounding box center [442, 193] width 25 height 25
click at [445, 157] on button "i" at bounding box center [442, 158] width 25 height 25
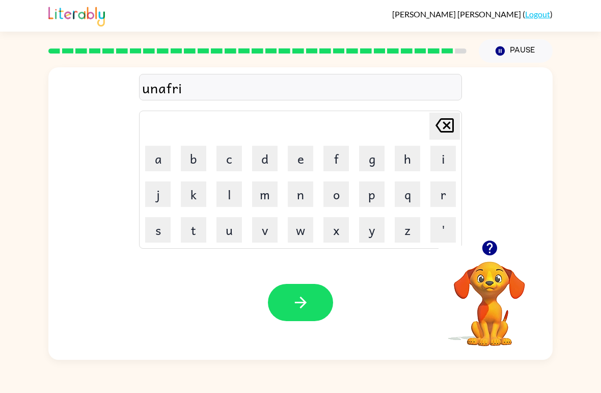
click at [443, 127] on icon "[PERSON_NAME] last character input" at bounding box center [444, 125] width 24 height 24
click at [307, 156] on button "e" at bounding box center [300, 158] width 25 height 25
click at [428, 163] on td "i" at bounding box center [443, 158] width 35 height 35
click at [437, 156] on button "i" at bounding box center [442, 158] width 25 height 25
click at [264, 155] on button "d" at bounding box center [264, 158] width 25 height 25
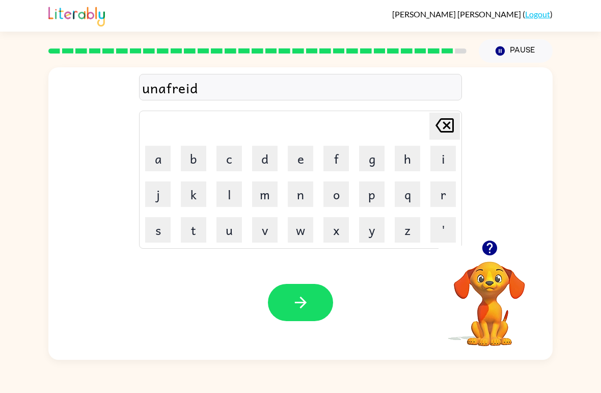
click at [296, 157] on button "e" at bounding box center [300, 158] width 25 height 25
click at [316, 300] on button "button" at bounding box center [300, 302] width 65 height 37
